Goal: Transaction & Acquisition: Purchase product/service

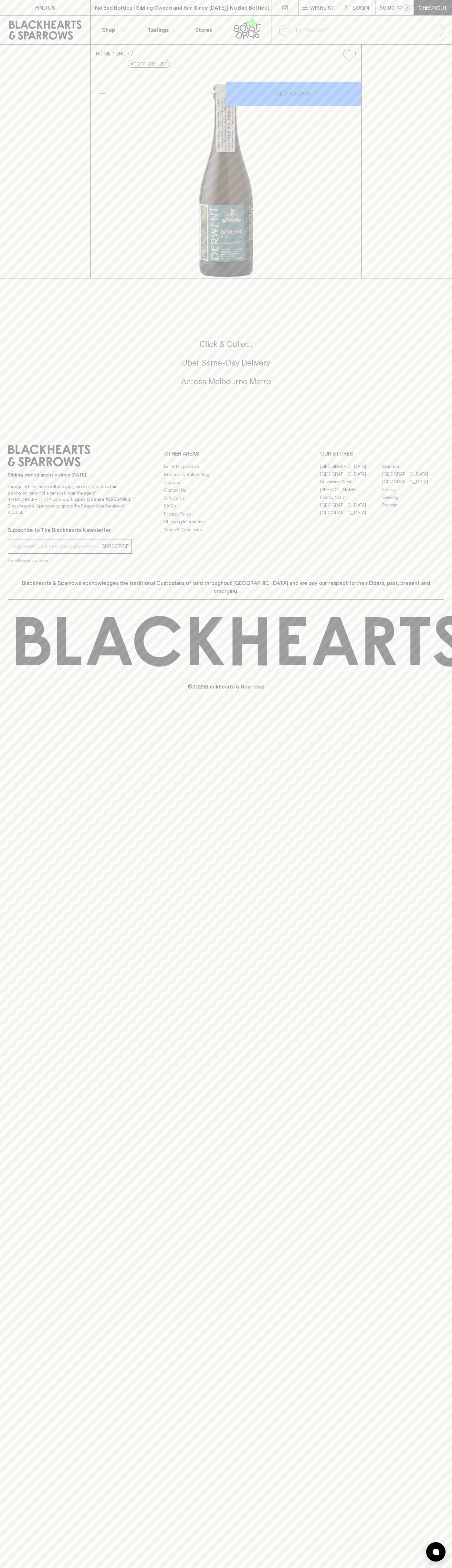
click at [339, 1] on link "Login" at bounding box center [356, 7] width 38 height 15
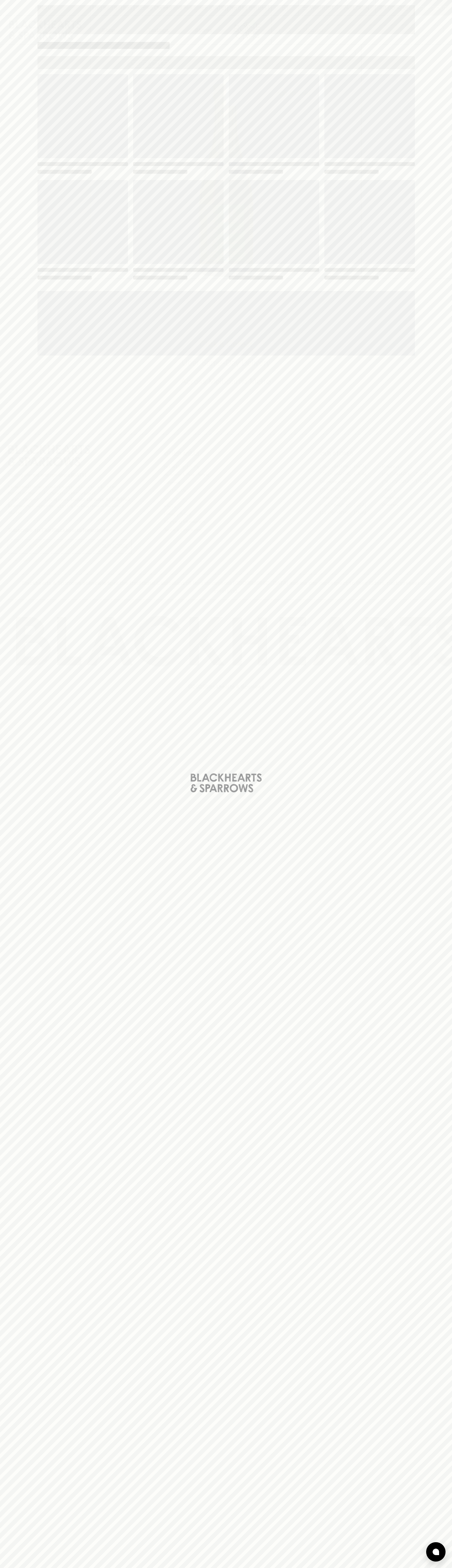
click at [447, 83] on div "Loading" at bounding box center [226, 784] width 452 height 1568
click at [238, 1567] on html "FIND US | No Bad Bottles | Sibling Owned and Run Since [DATE] | No Bad Bottles …" at bounding box center [226, 784] width 452 height 1568
click at [30, 1102] on div "Loading" at bounding box center [226, 784] width 452 height 1568
